Goal: Information Seeking & Learning: Learn about a topic

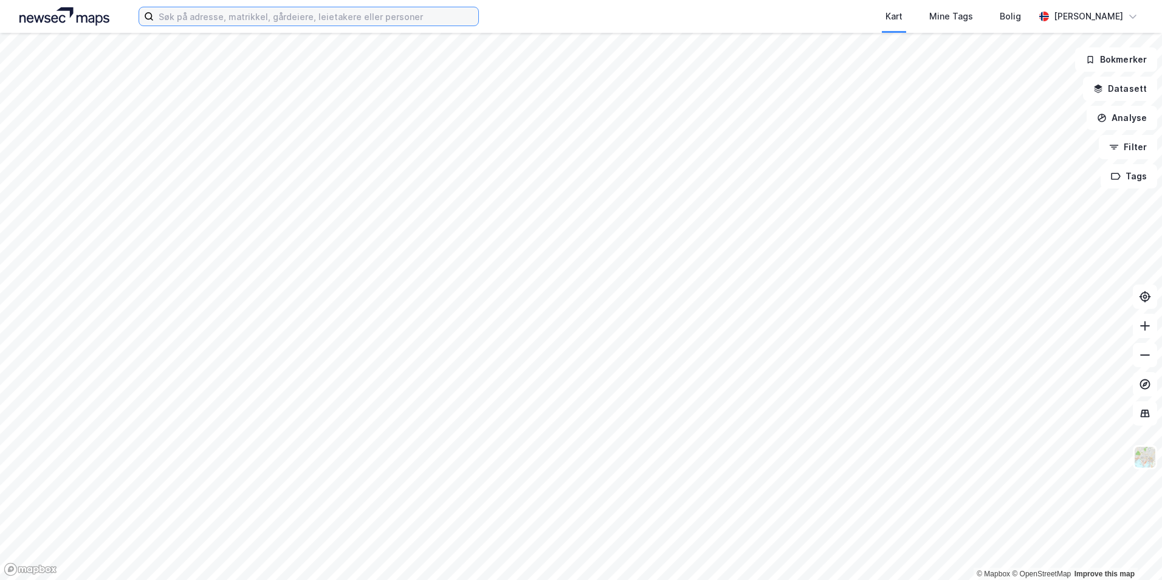
click at [376, 10] on input at bounding box center [316, 16] width 325 height 18
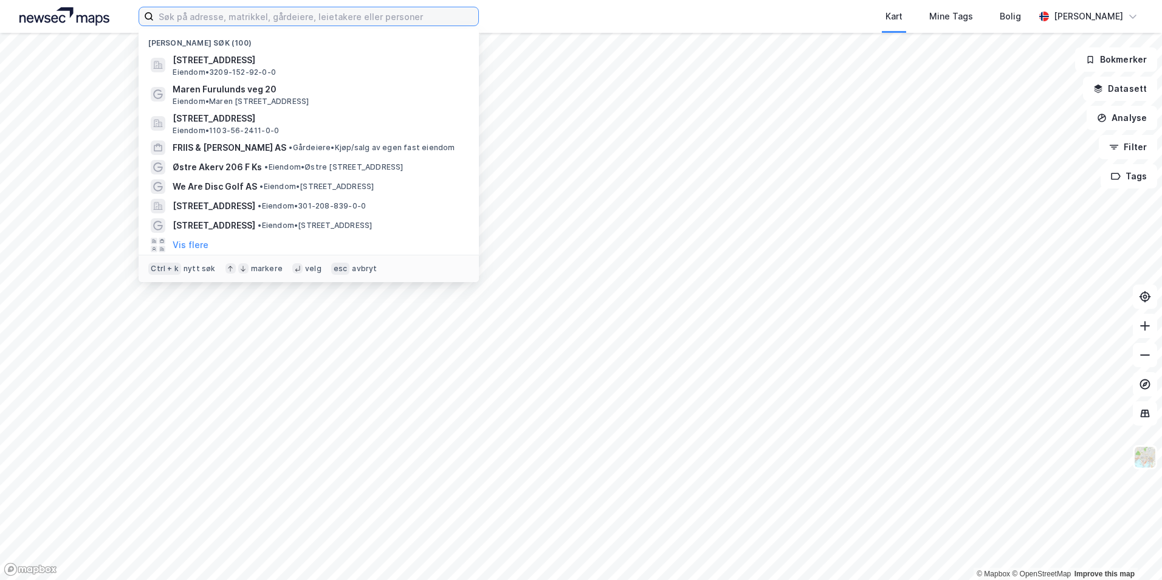
paste input "Valstadsvingen 2"
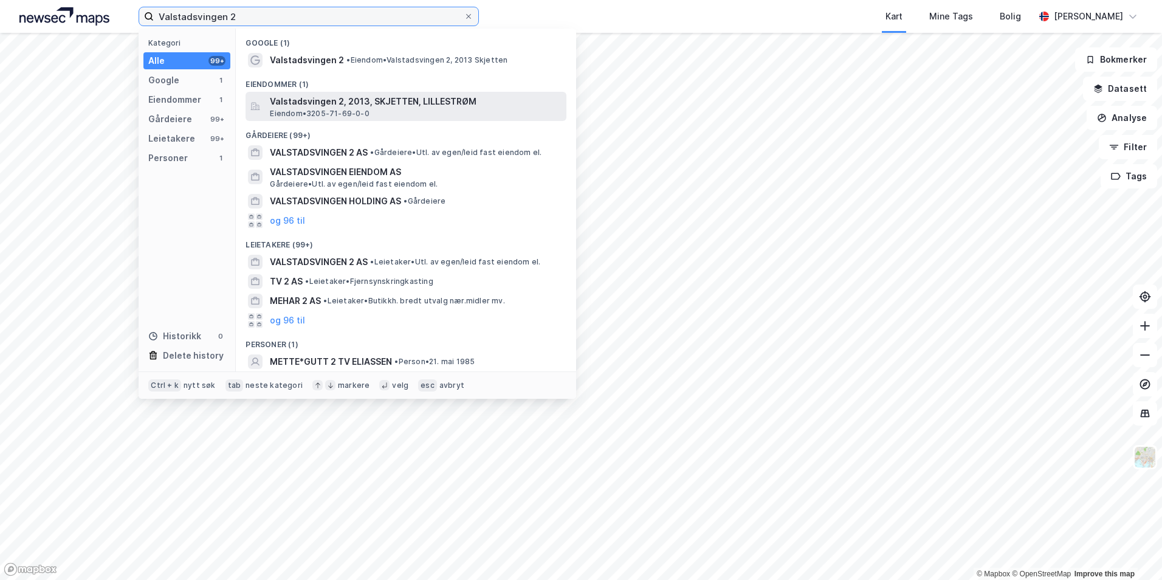
type input "Valstadsvingen 2"
click at [356, 101] on span "Valstadsvingen 2, 2013, SKJETTEN, LILLESTRØM" at bounding box center [416, 101] width 292 height 15
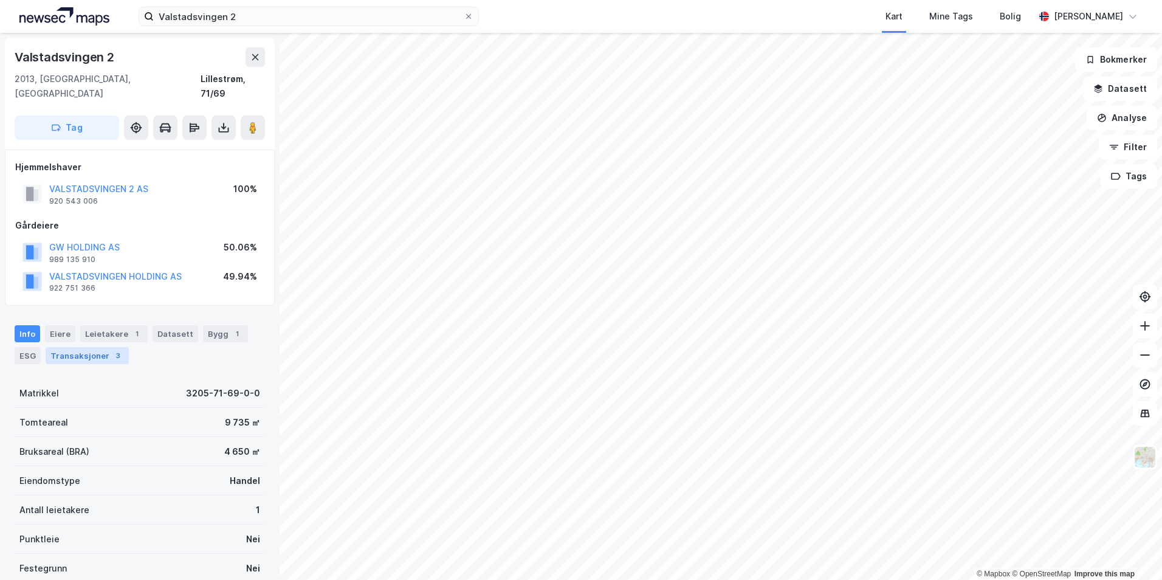
click at [93, 348] on div "Transaksjoner 3" at bounding box center [87, 355] width 83 height 17
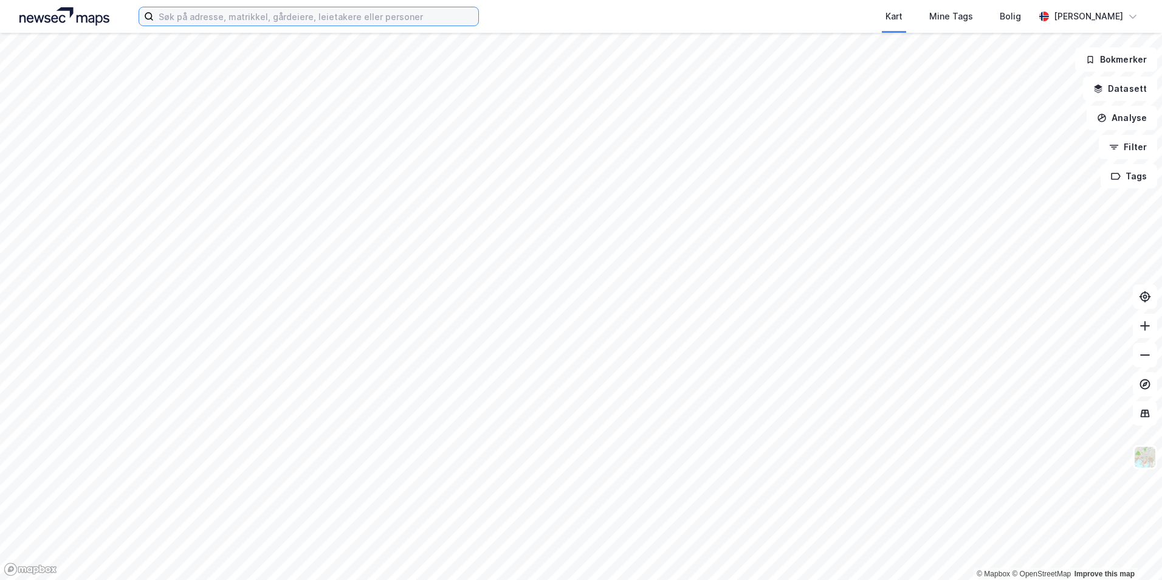
click at [213, 23] on input at bounding box center [316, 16] width 325 height 18
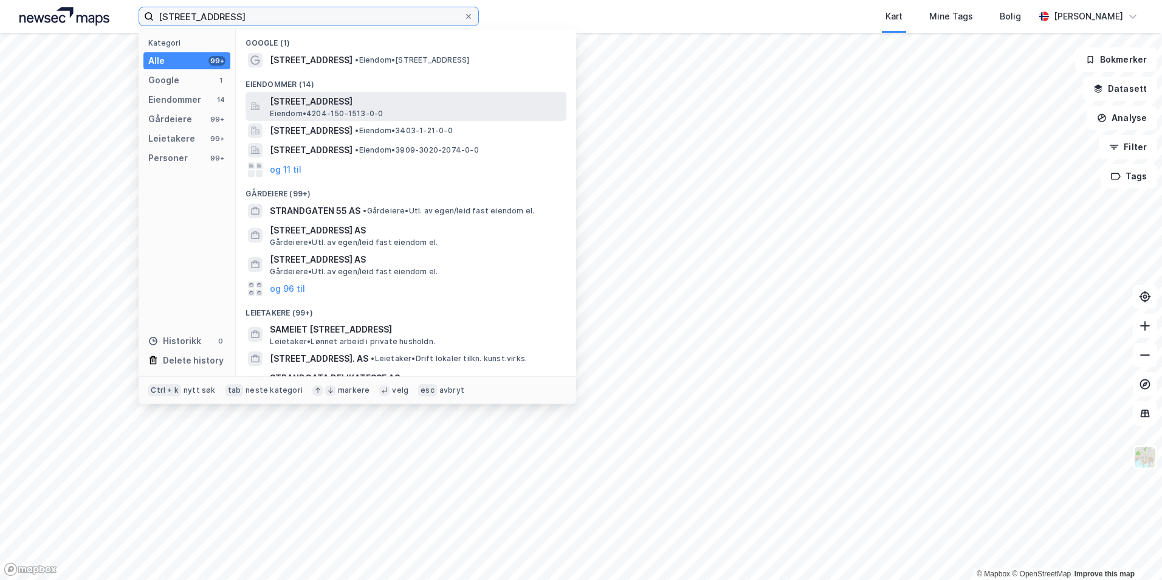
type input "[STREET_ADDRESS]"
click at [362, 109] on span "Eiendom • 4204-150-1513-0-0" at bounding box center [326, 114] width 113 height 10
